Goal: Information Seeking & Learning: Compare options

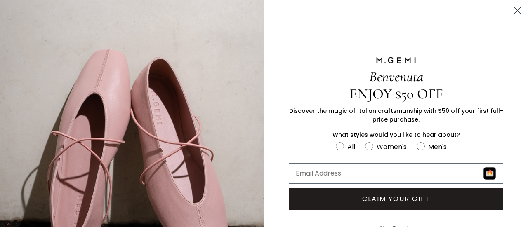
click at [511, 9] on circle "Close dialog" at bounding box center [518, 11] width 14 height 14
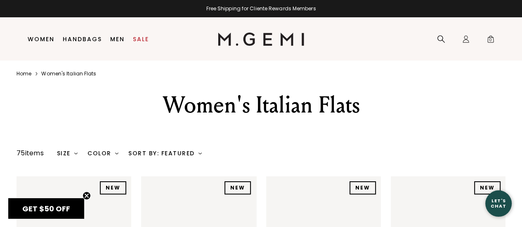
click at [108, 153] on div "Color" at bounding box center [102, 153] width 31 height 7
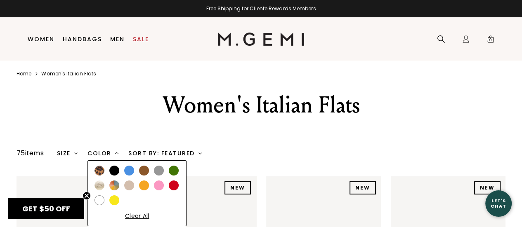
click at [115, 167] on div at bounding box center [114, 171] width 10 height 10
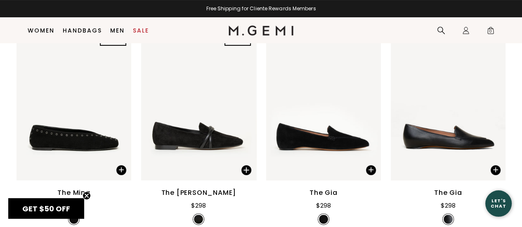
scroll to position [188, 0]
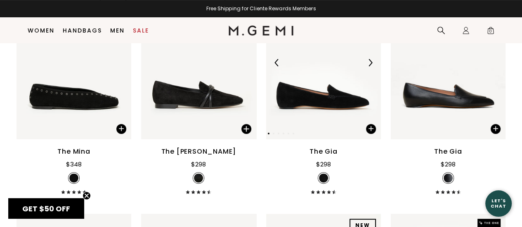
click at [369, 64] on img at bounding box center [369, 62] width 7 height 7
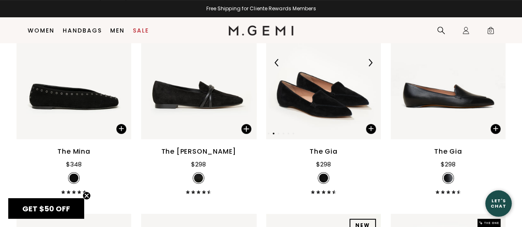
click at [369, 64] on img at bounding box center [369, 62] width 7 height 7
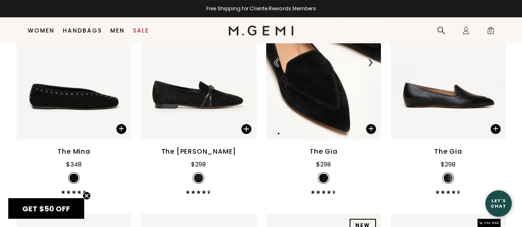
click at [369, 64] on img at bounding box center [369, 62] width 7 height 7
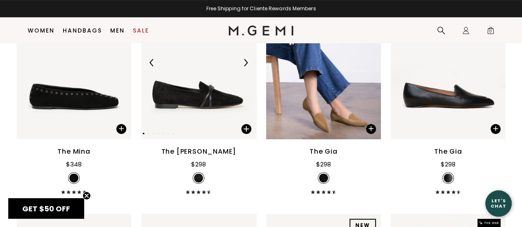
click at [247, 61] on img at bounding box center [245, 62] width 7 height 7
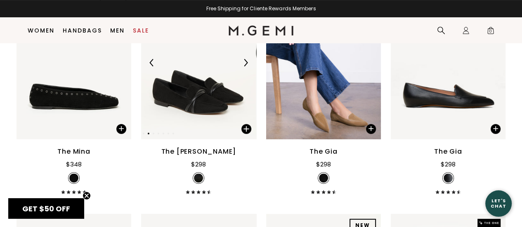
click at [247, 61] on img at bounding box center [245, 62] width 7 height 7
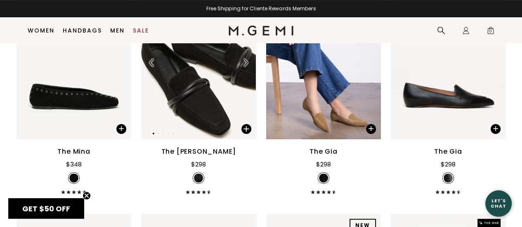
click at [247, 61] on img at bounding box center [245, 62] width 7 height 7
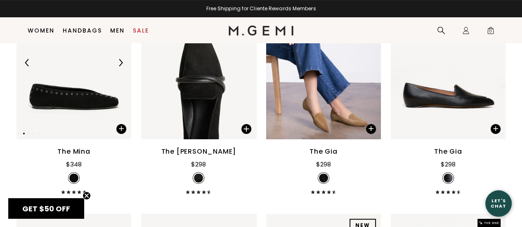
scroll to position [147, 0]
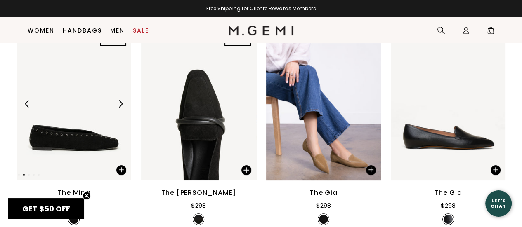
click at [119, 104] on img at bounding box center [120, 103] width 7 height 7
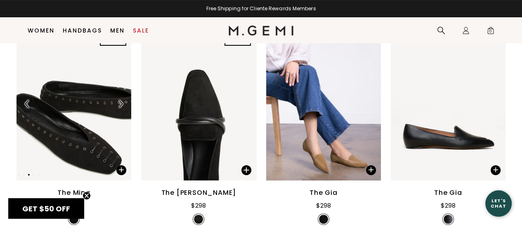
click at [119, 104] on img at bounding box center [120, 103] width 7 height 7
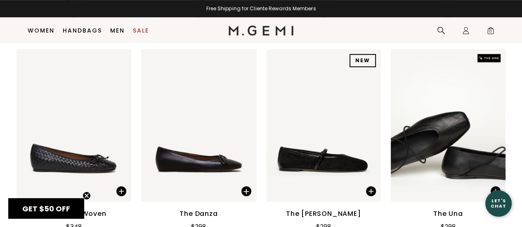
scroll to position [395, 0]
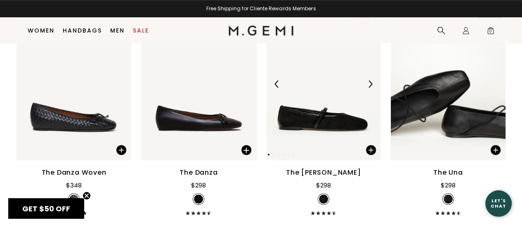
click at [368, 85] on img at bounding box center [369, 83] width 7 height 7
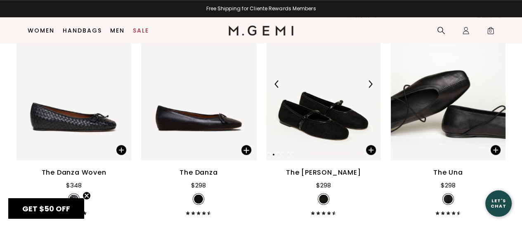
click at [368, 85] on img at bounding box center [369, 83] width 7 height 7
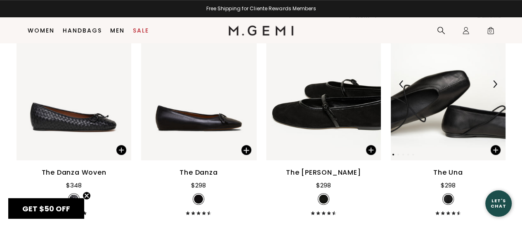
click at [496, 85] on img at bounding box center [494, 83] width 7 height 7
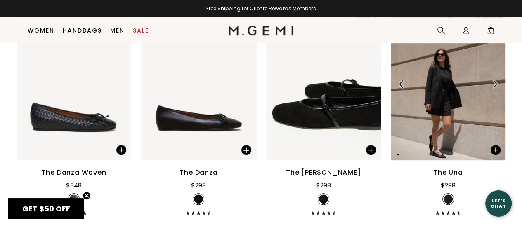
click at [495, 84] on img at bounding box center [494, 83] width 7 height 7
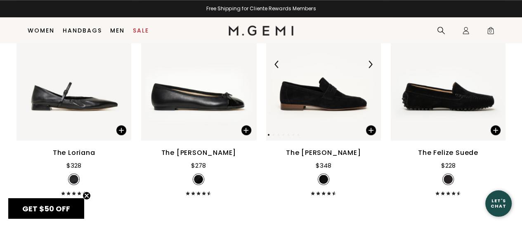
scroll to position [601, 0]
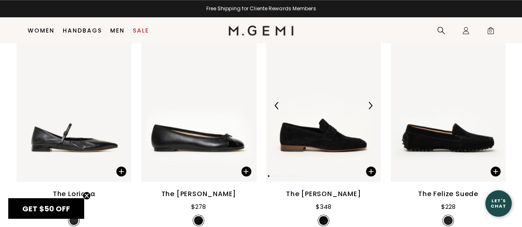
click at [370, 104] on img at bounding box center [369, 105] width 7 height 7
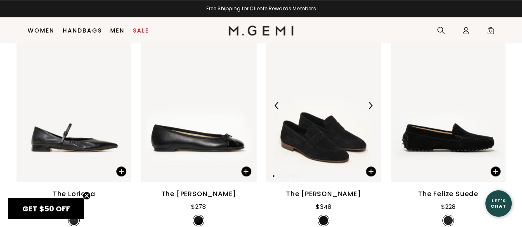
click at [370, 104] on img at bounding box center [369, 105] width 7 height 7
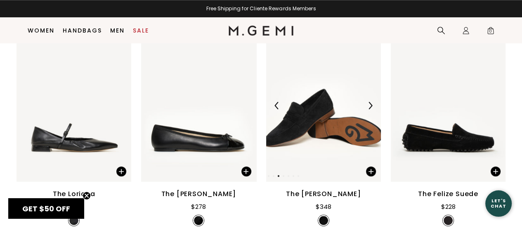
click at [370, 104] on img at bounding box center [369, 105] width 7 height 7
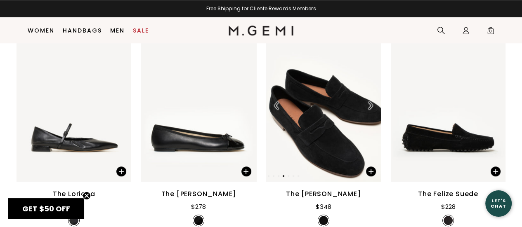
click at [370, 104] on img at bounding box center [369, 105] width 7 height 7
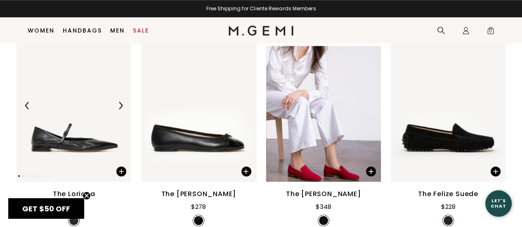
click at [120, 104] on img at bounding box center [120, 105] width 7 height 7
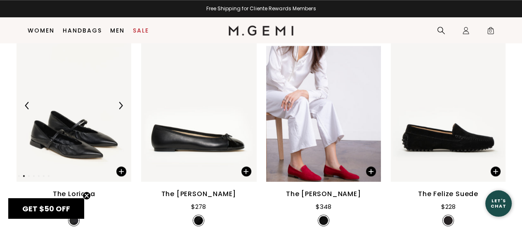
click at [120, 104] on img at bounding box center [120, 105] width 7 height 7
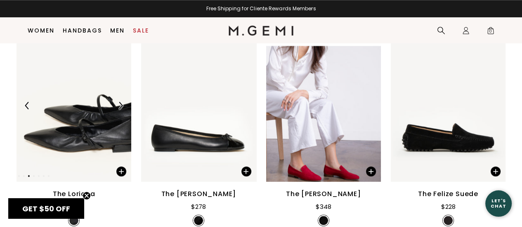
click at [120, 104] on img at bounding box center [120, 105] width 7 height 7
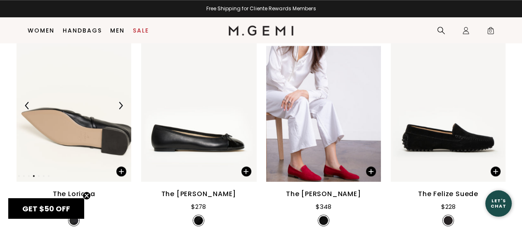
click at [120, 104] on img at bounding box center [120, 105] width 7 height 7
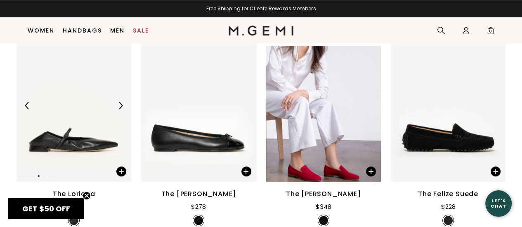
click at [120, 104] on img at bounding box center [120, 105] width 7 height 7
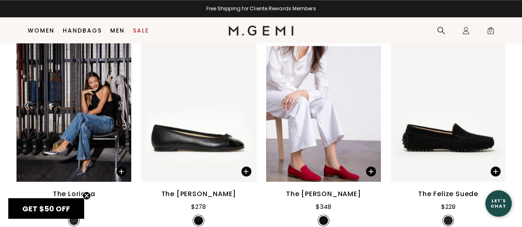
click at [120, 104] on img at bounding box center [120, 105] width 7 height 7
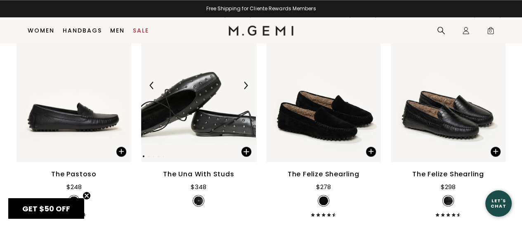
scroll to position [807, 0]
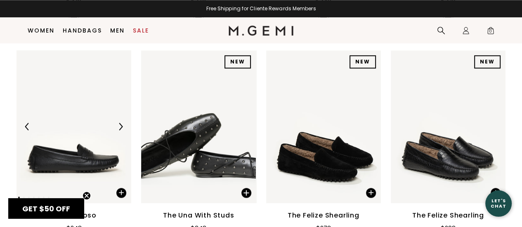
click at [122, 124] on img at bounding box center [120, 126] width 7 height 7
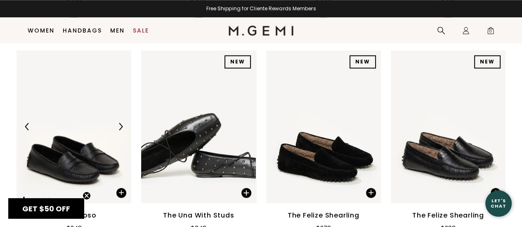
click at [122, 124] on img at bounding box center [120, 126] width 7 height 7
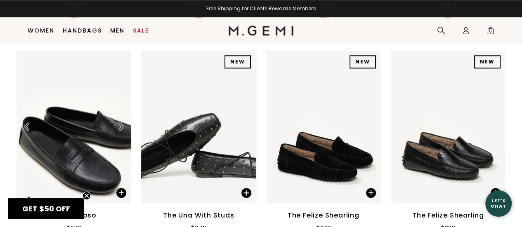
click at [122, 124] on img at bounding box center [120, 126] width 7 height 7
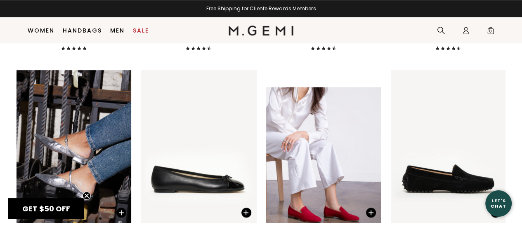
scroll to position [601, 0]
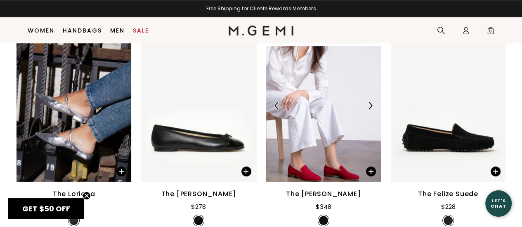
click at [371, 105] on img at bounding box center [369, 105] width 7 height 7
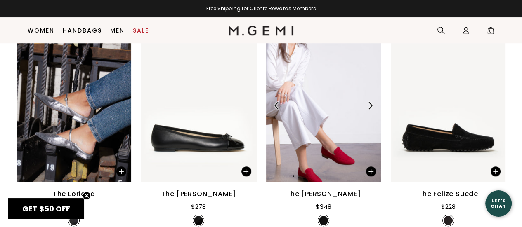
click at [371, 105] on img at bounding box center [369, 105] width 7 height 7
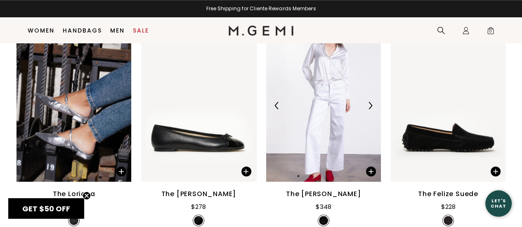
click at [371, 105] on img at bounding box center [369, 105] width 7 height 7
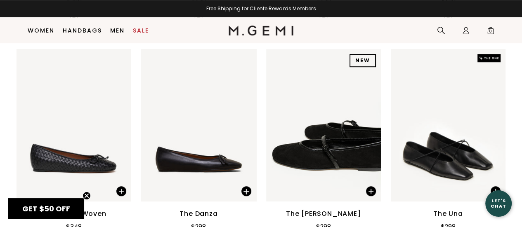
scroll to position [188, 0]
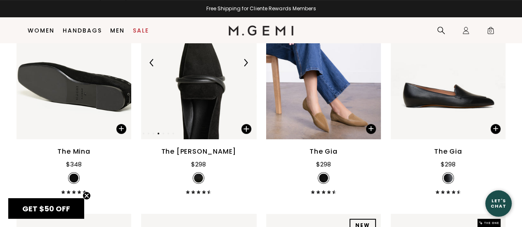
click at [206, 92] on img at bounding box center [198, 62] width 115 height 153
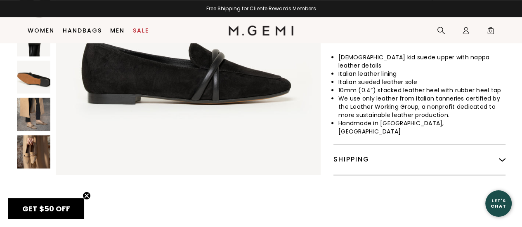
scroll to position [478, 0]
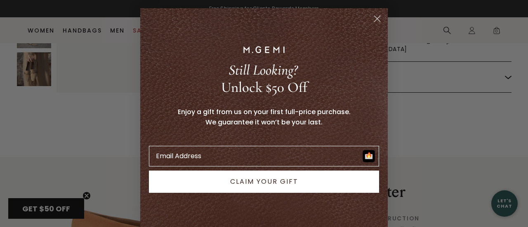
click at [376, 17] on icon "Close dialog" at bounding box center [377, 19] width 14 height 14
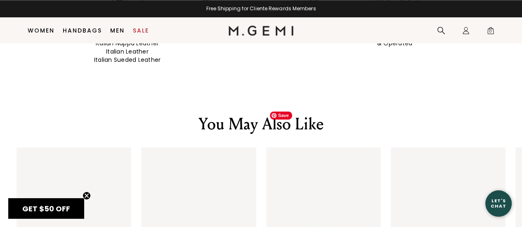
scroll to position [643, 0]
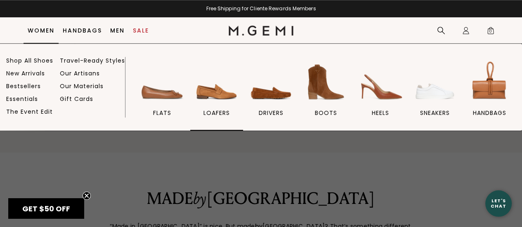
click at [230, 92] on img at bounding box center [216, 82] width 46 height 46
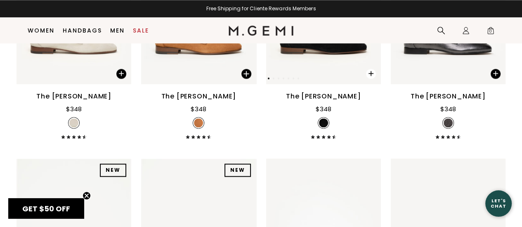
scroll to position [848, 0]
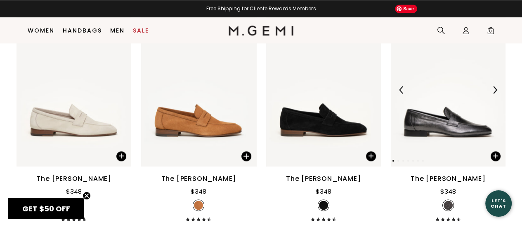
click at [496, 86] on img at bounding box center [494, 89] width 7 height 7
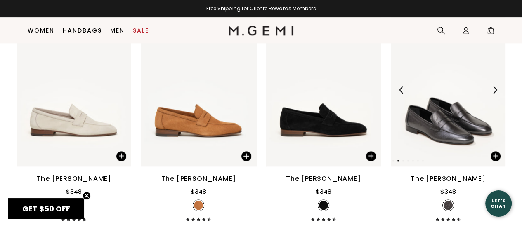
click at [496, 86] on img at bounding box center [494, 89] width 7 height 7
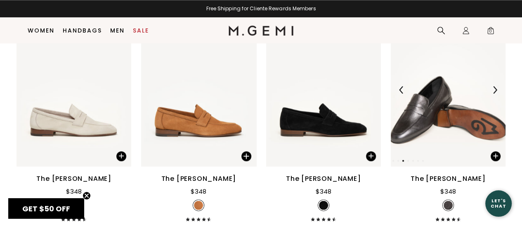
click at [496, 86] on img at bounding box center [494, 89] width 7 height 7
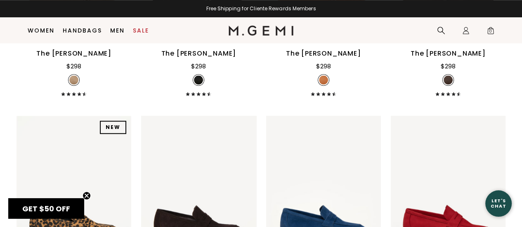
scroll to position [147, 0]
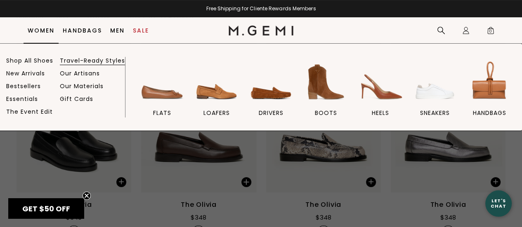
click at [86, 62] on link "Travel-Ready Styles" at bounding box center [92, 60] width 65 height 7
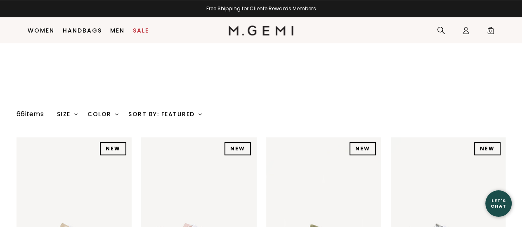
scroll to position [312, 0]
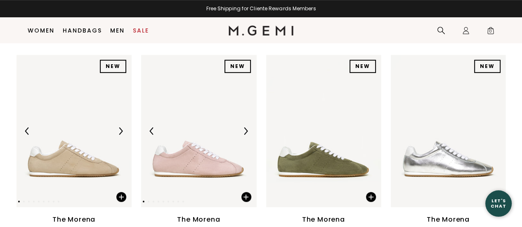
click at [245, 127] on img at bounding box center [245, 130] width 7 height 7
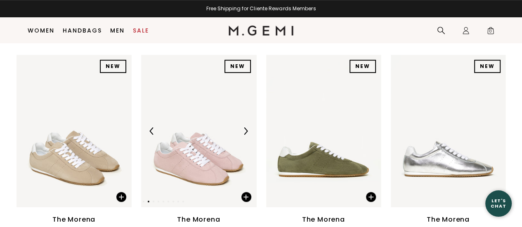
click at [245, 127] on img at bounding box center [245, 130] width 7 height 7
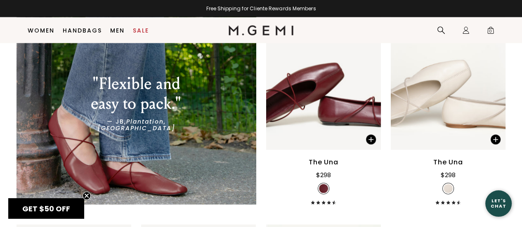
scroll to position [1671, 0]
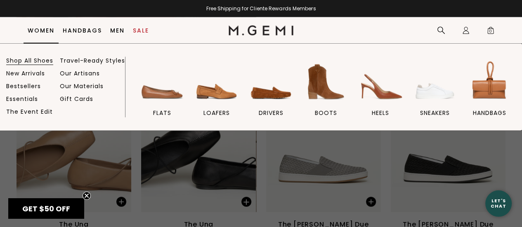
click at [31, 61] on link "Shop All Shoes" at bounding box center [29, 60] width 47 height 7
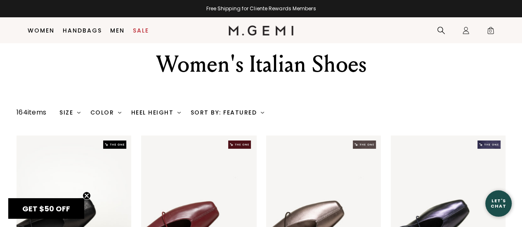
click at [107, 115] on div "Color" at bounding box center [105, 112] width 31 height 7
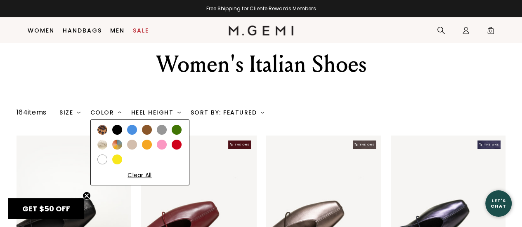
click at [119, 129] on div at bounding box center [117, 130] width 10 height 10
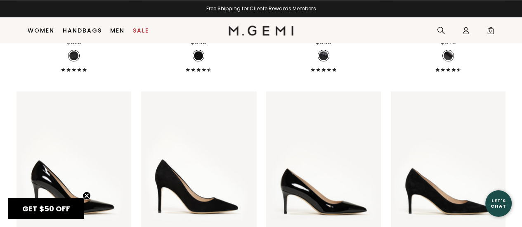
scroll to position [807, 0]
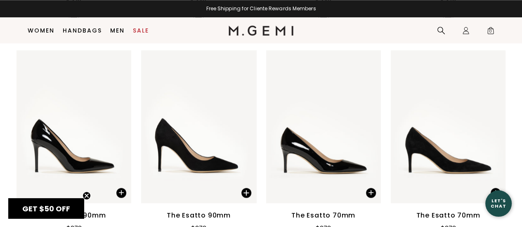
click at [85, 195] on circle "Close teaser" at bounding box center [87, 196] width 8 height 8
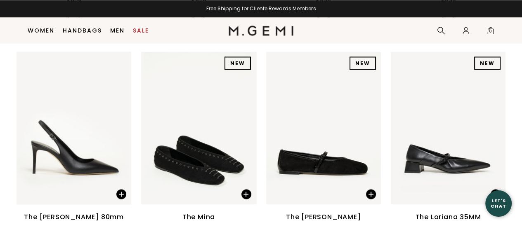
scroll to position [1302, 0]
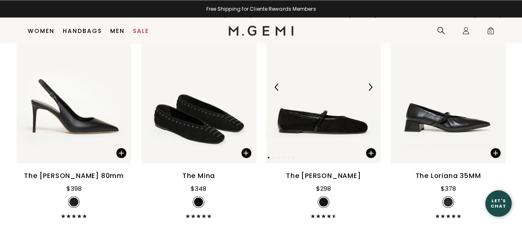
click at [371, 87] on img at bounding box center [369, 86] width 7 height 7
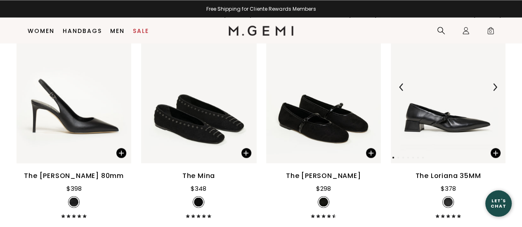
click at [494, 86] on img at bounding box center [494, 86] width 7 height 7
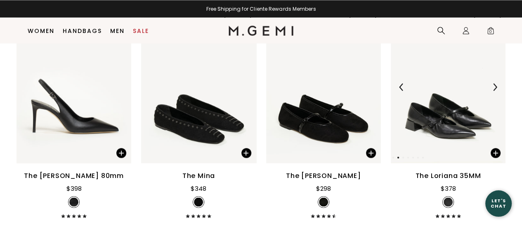
click at [494, 86] on img at bounding box center [494, 86] width 7 height 7
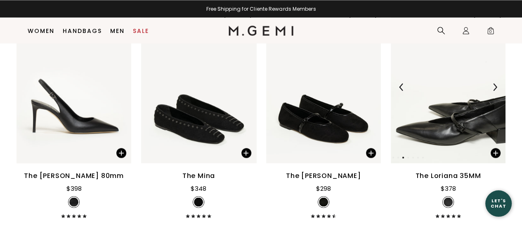
click at [494, 86] on img at bounding box center [494, 86] width 7 height 7
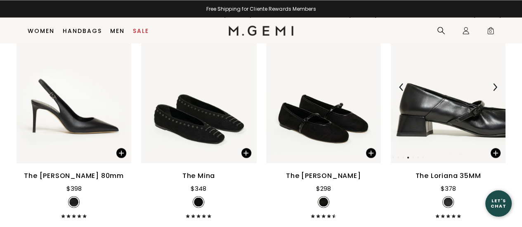
click at [494, 86] on img at bounding box center [494, 86] width 7 height 7
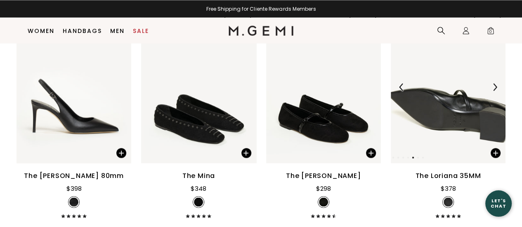
click at [494, 86] on img at bounding box center [494, 86] width 7 height 7
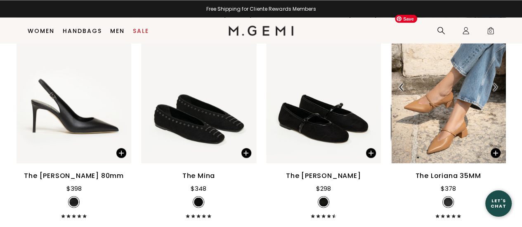
click at [465, 126] on img at bounding box center [448, 86] width 115 height 153
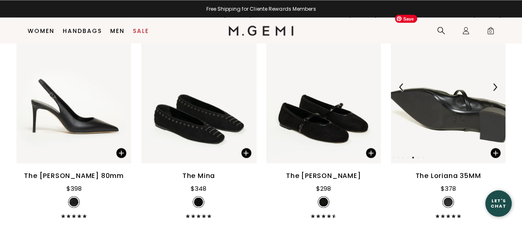
click at [437, 125] on img at bounding box center [448, 86] width 115 height 153
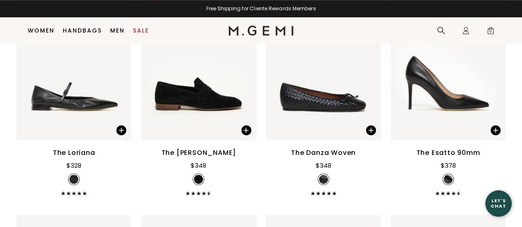
scroll to position [601, 0]
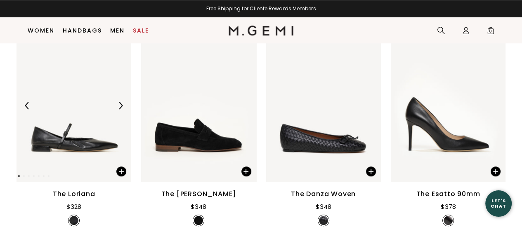
click at [121, 105] on img at bounding box center [120, 105] width 7 height 7
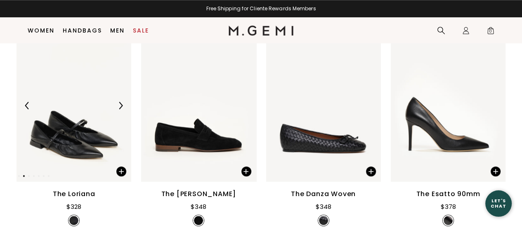
click at [121, 105] on img at bounding box center [120, 105] width 7 height 7
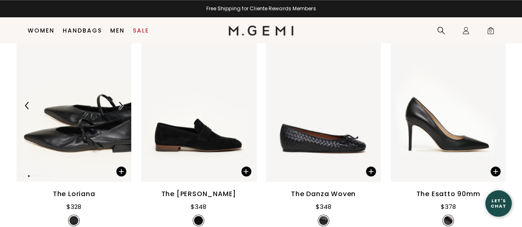
click at [121, 105] on img at bounding box center [120, 105] width 7 height 7
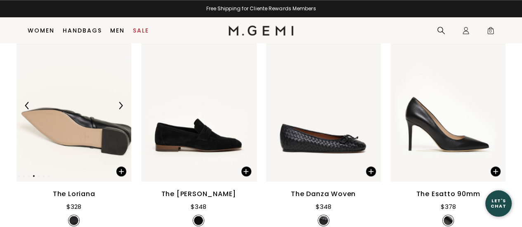
click at [121, 105] on img at bounding box center [120, 105] width 7 height 7
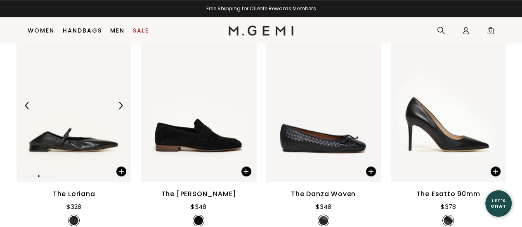
click at [121, 105] on img at bounding box center [120, 105] width 7 height 7
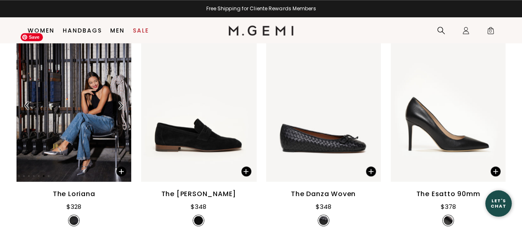
click at [82, 150] on img at bounding box center [73, 105] width 115 height 153
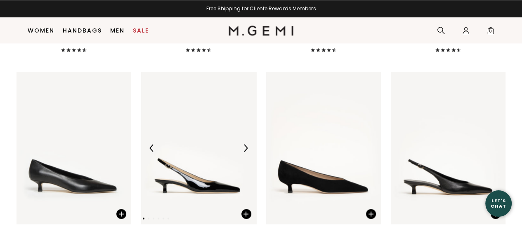
scroll to position [1096, 0]
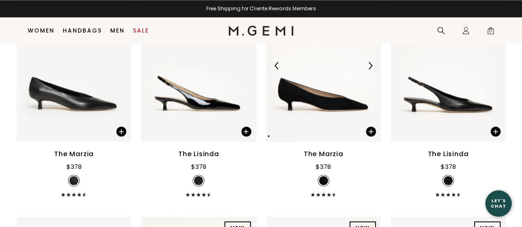
click at [369, 62] on img at bounding box center [369, 65] width 7 height 7
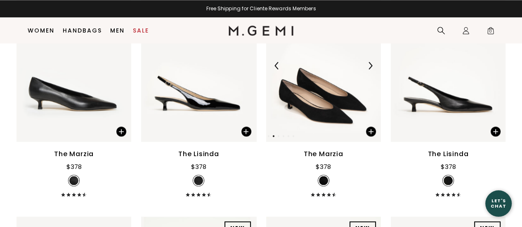
click at [372, 66] on img at bounding box center [369, 65] width 7 height 7
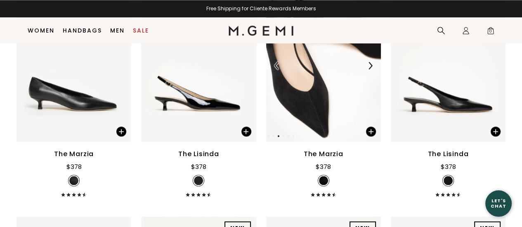
click at [372, 66] on img at bounding box center [369, 65] width 7 height 7
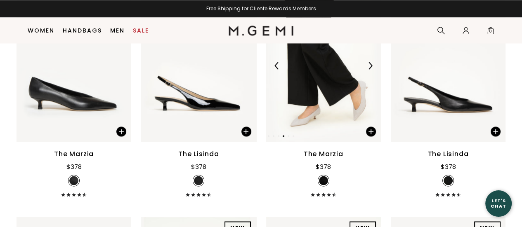
click at [372, 66] on img at bounding box center [369, 65] width 7 height 7
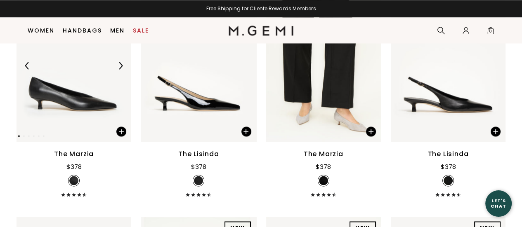
click at [119, 67] on img at bounding box center [120, 65] width 7 height 7
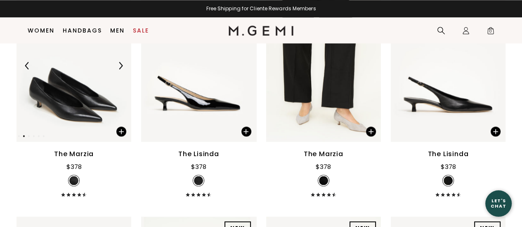
click at [119, 67] on img at bounding box center [120, 65] width 7 height 7
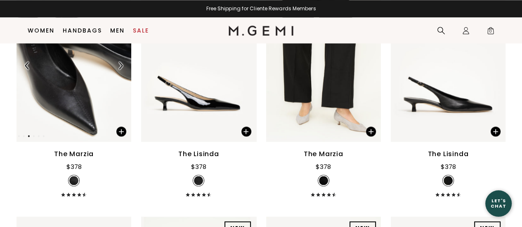
click at [119, 67] on img at bounding box center [120, 65] width 7 height 7
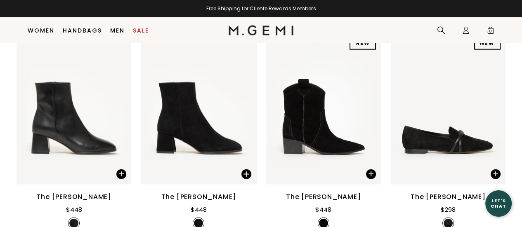
scroll to position [1591, 0]
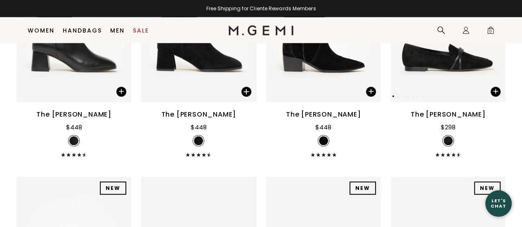
click at [448, 62] on img at bounding box center [448, 25] width 115 height 153
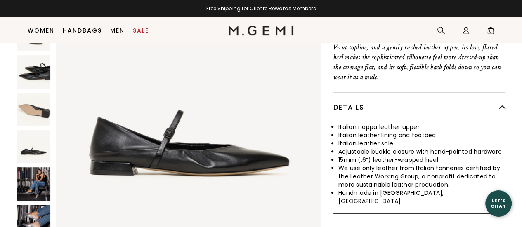
scroll to position [353, 0]
